Goal: Task Accomplishment & Management: Manage account settings

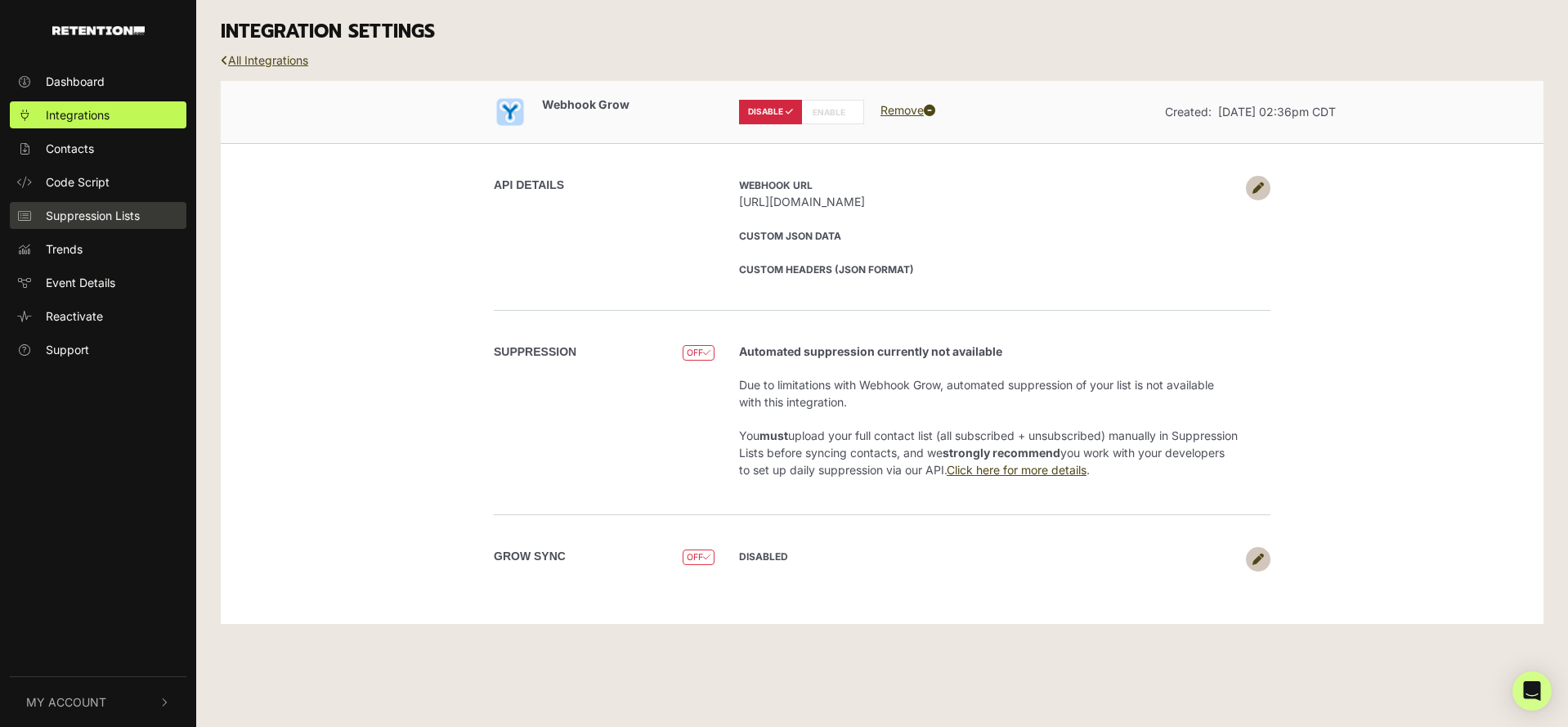
click at [153, 205] on link "Suppression Lists" at bounding box center [98, 215] width 176 height 27
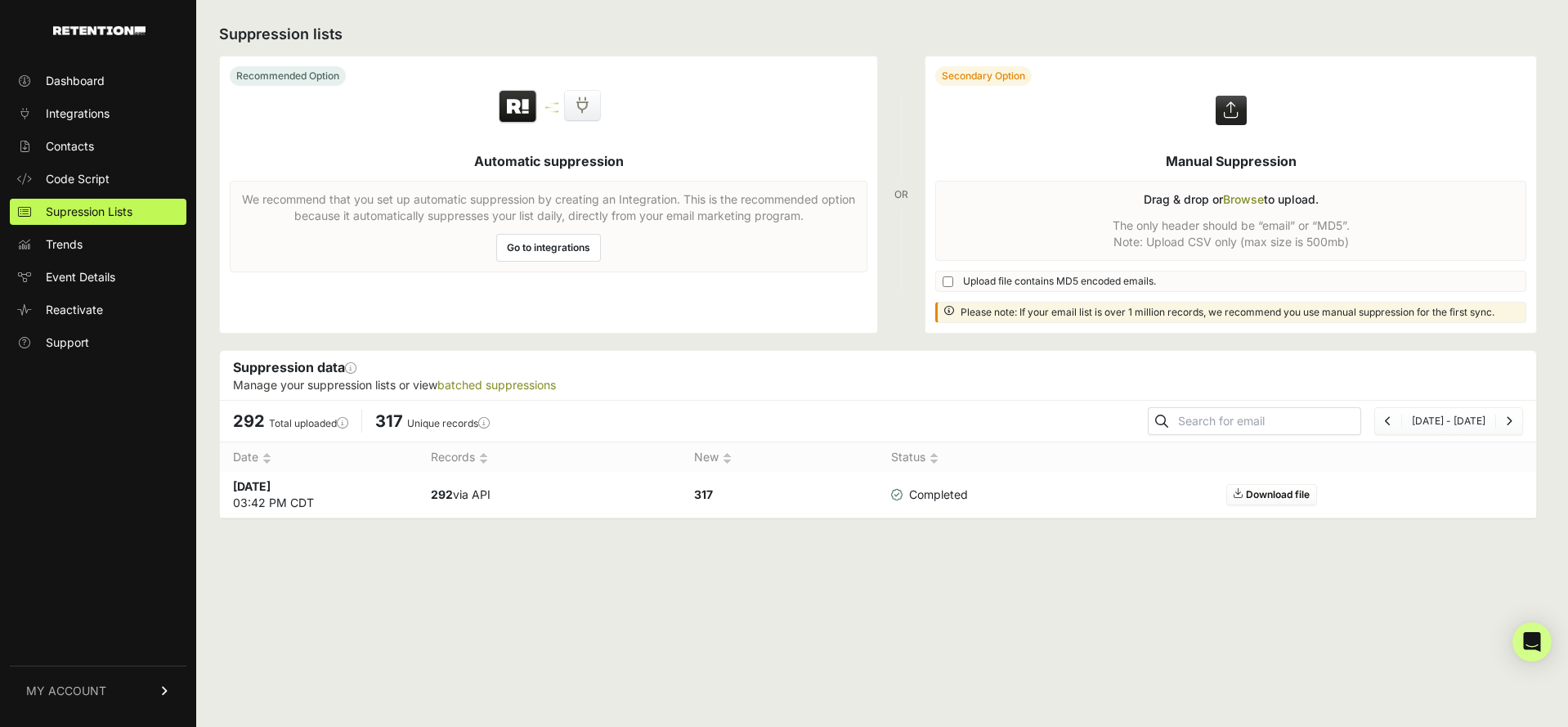
click at [1151, 206] on label at bounding box center [1231, 194] width 611 height 276
click at [0, 0] on input "file" at bounding box center [0, 0] width 0 height 0
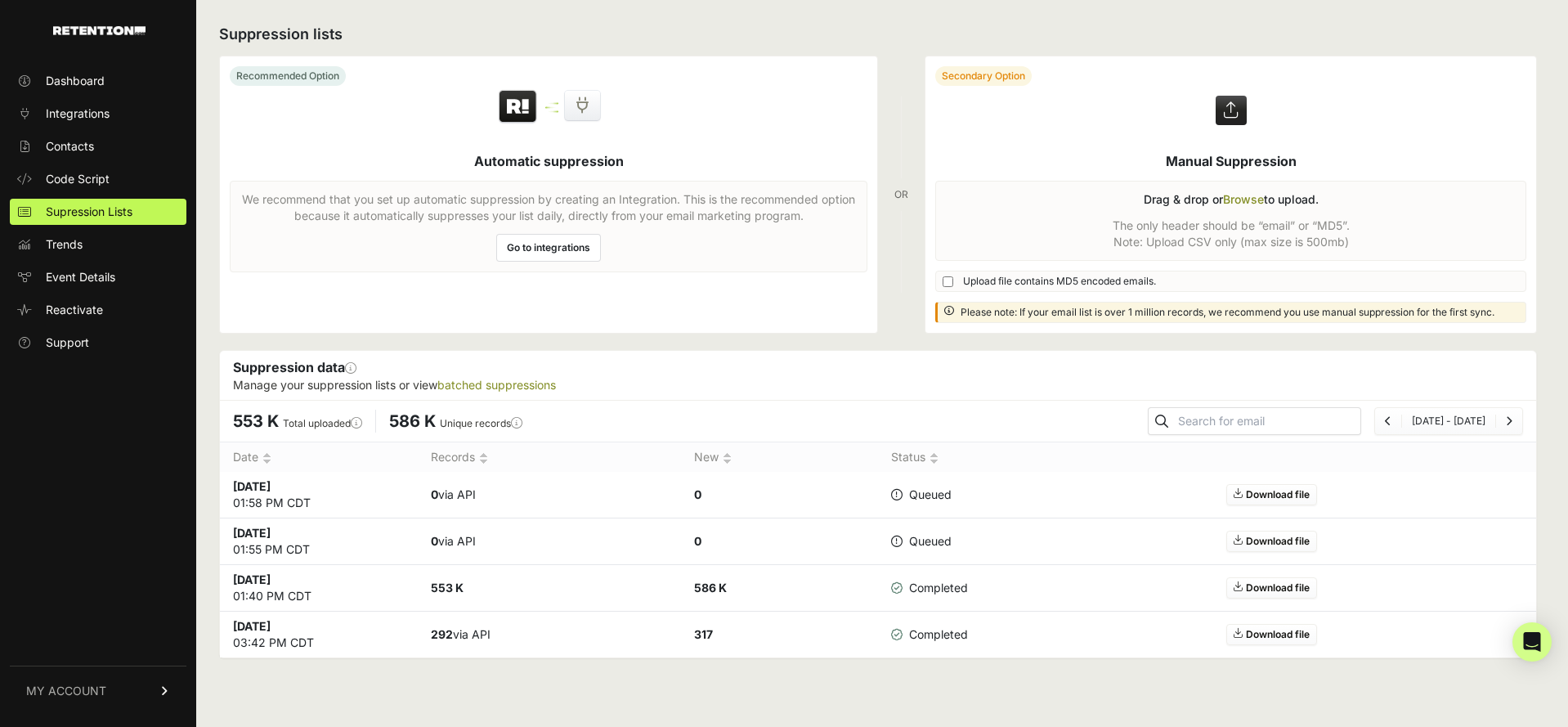
click at [447, 542] on td "0 via API" at bounding box center [549, 542] width 264 height 47
click at [1262, 541] on link "Download file" at bounding box center [1272, 542] width 91 height 21
click at [1065, 545] on td "Download file" at bounding box center [1273, 542] width 526 height 47
